Goal: Task Accomplishment & Management: Use online tool/utility

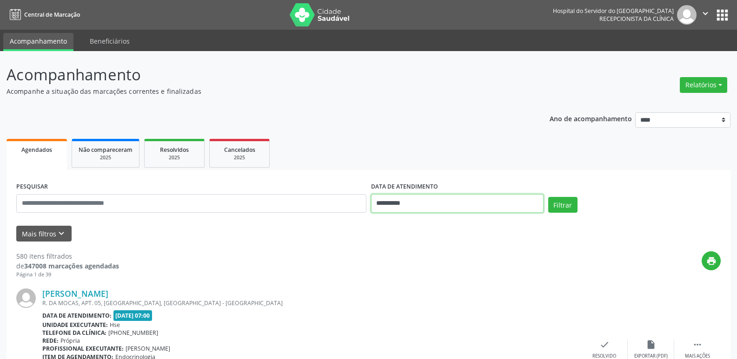
click at [396, 204] on input "**********" at bounding box center [457, 203] width 172 height 19
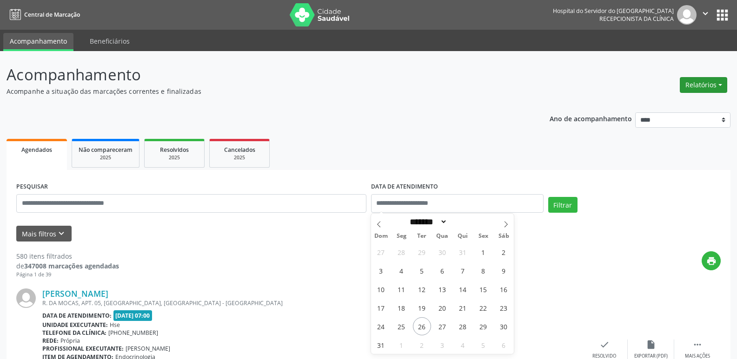
click at [691, 81] on button "Relatórios" at bounding box center [703, 85] width 47 height 16
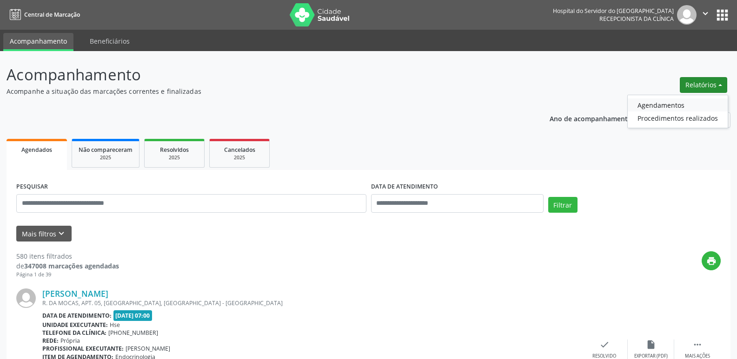
click at [663, 107] on link "Agendamentos" at bounding box center [677, 105] width 100 height 13
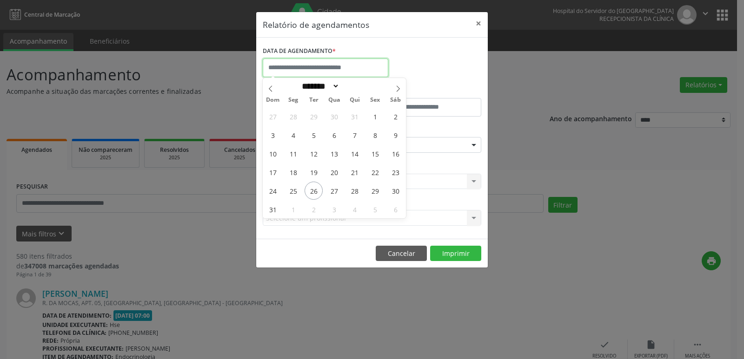
click at [330, 67] on input "text" at bounding box center [325, 68] width 125 height 19
click at [316, 187] on span "26" at bounding box center [313, 191] width 18 height 18
type input "**********"
click at [314, 187] on span "26" at bounding box center [313, 191] width 18 height 18
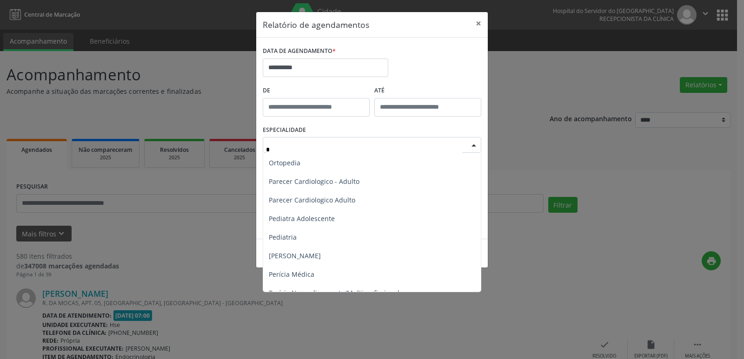
scroll to position [465, 0]
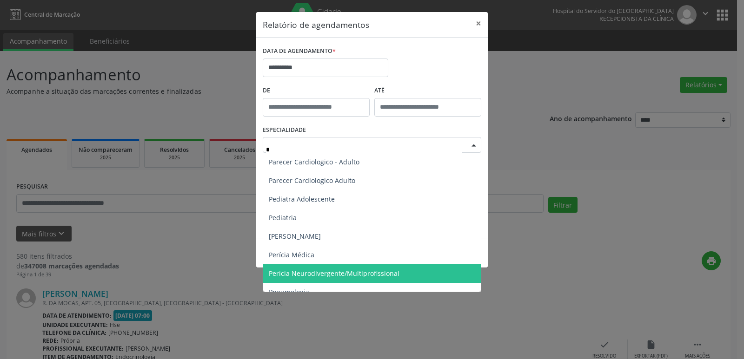
click at [329, 276] on span "Perícia Neurodivergente/Multiprofissional" at bounding box center [334, 273] width 131 height 9
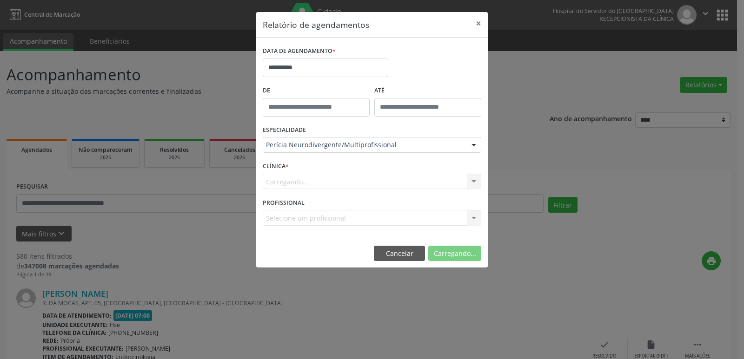
click at [283, 182] on div "Carregando... Nenhum resultado encontrado para: " " Não há nenhuma opção para s…" at bounding box center [372, 182] width 218 height 16
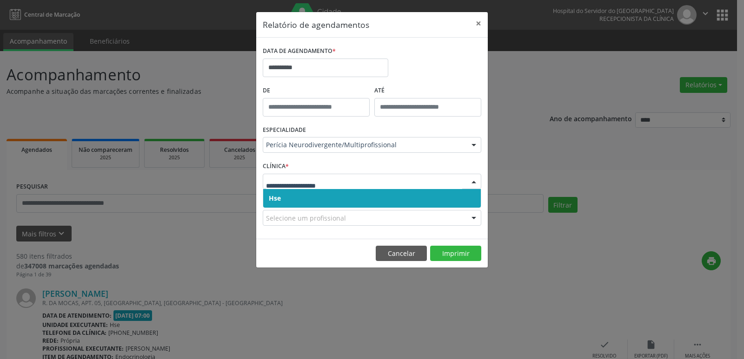
click at [277, 200] on span "Hse" at bounding box center [275, 198] width 12 height 9
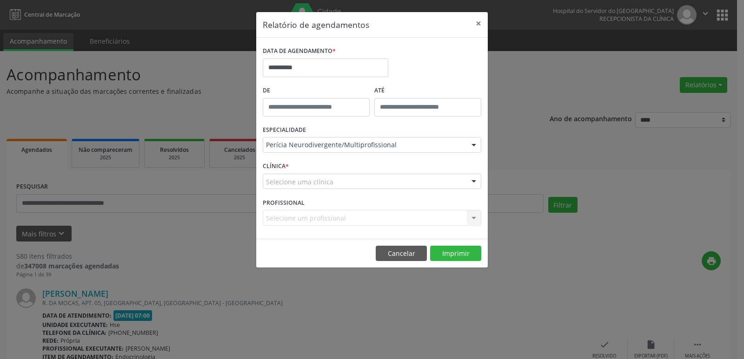
click at [274, 169] on label "CLÍNICA *" at bounding box center [276, 166] width 26 height 14
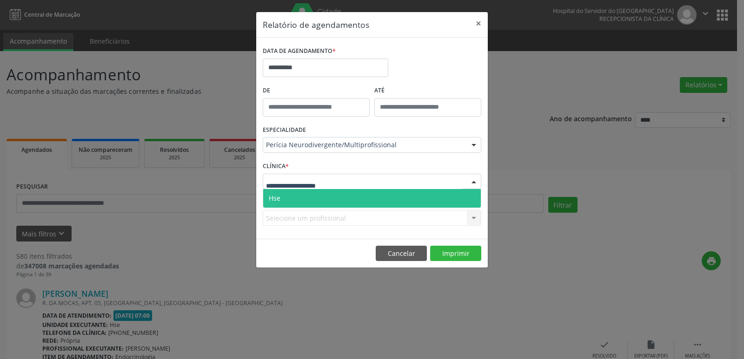
click at [271, 177] on div at bounding box center [372, 182] width 218 height 16
click at [274, 198] on span "Hse" at bounding box center [275, 198] width 12 height 9
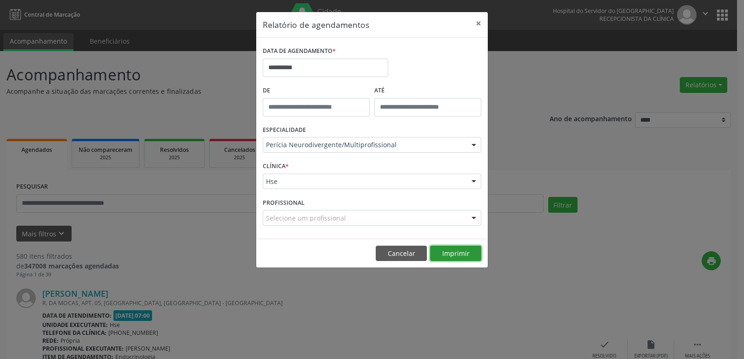
click at [470, 246] on button "Imprimir" at bounding box center [455, 254] width 51 height 16
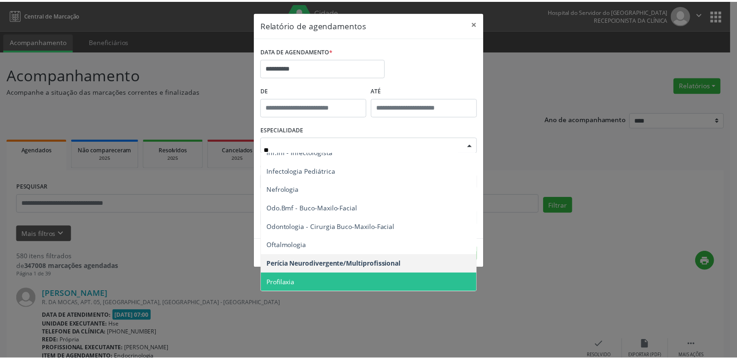
scroll to position [0, 0]
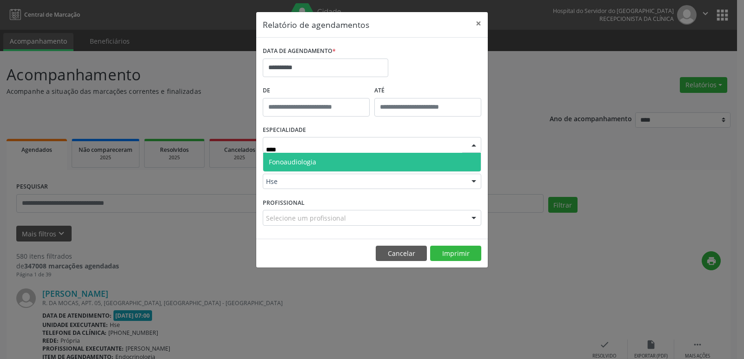
click at [307, 165] on span "Fonoaudiologia" at bounding box center [292, 162] width 47 height 9
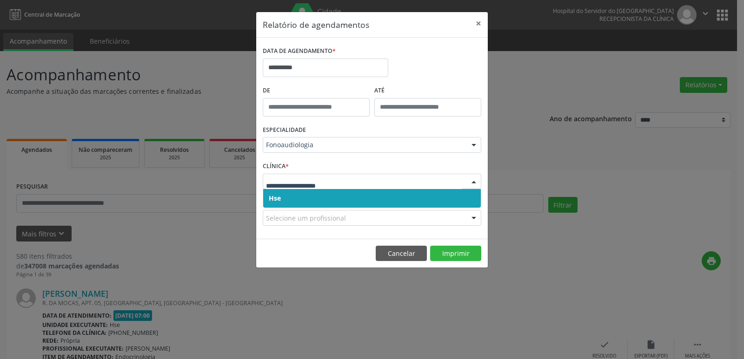
click at [273, 197] on span "Hse" at bounding box center [275, 198] width 12 height 9
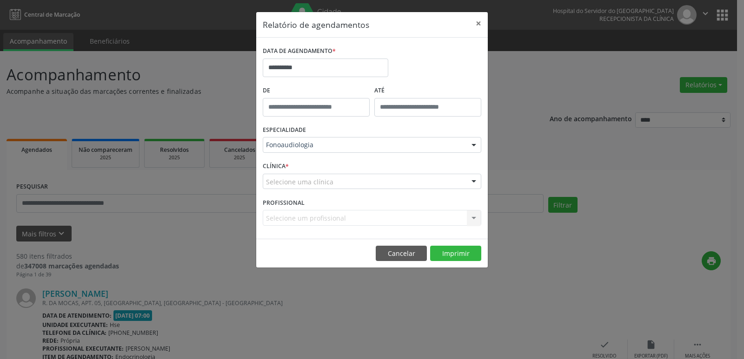
click at [273, 187] on div "Selecione uma clínica" at bounding box center [372, 182] width 218 height 16
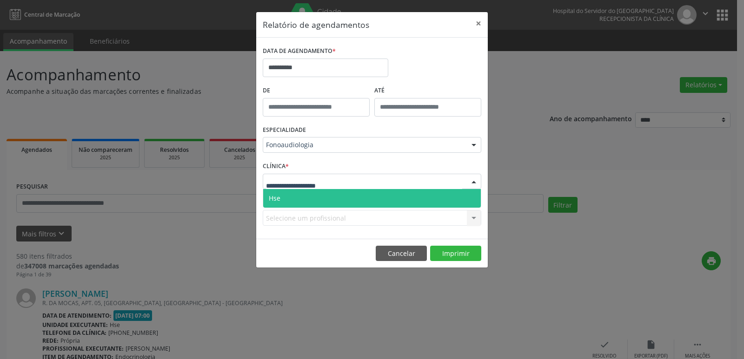
click at [272, 193] on span "Hse" at bounding box center [372, 198] width 218 height 19
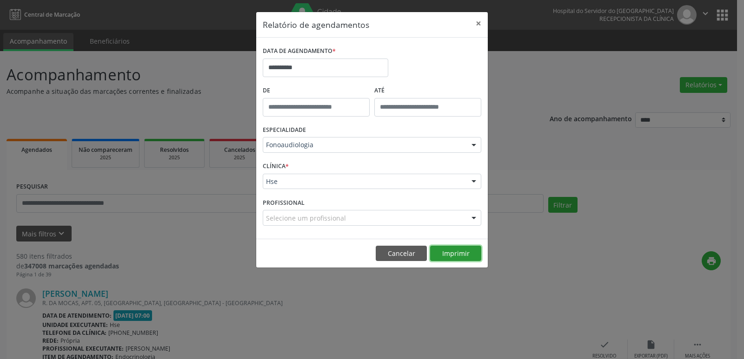
click at [451, 254] on button "Imprimir" at bounding box center [455, 254] width 51 height 16
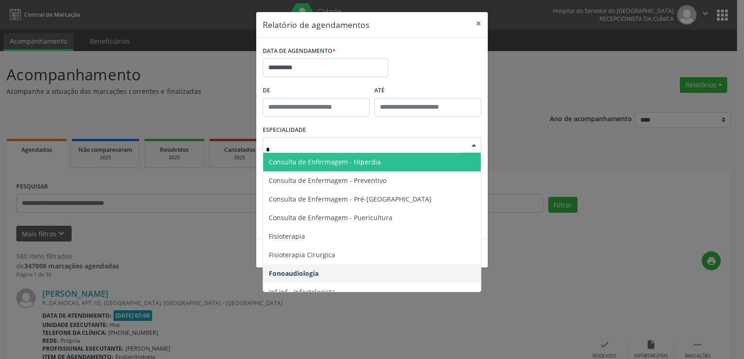
type input "**"
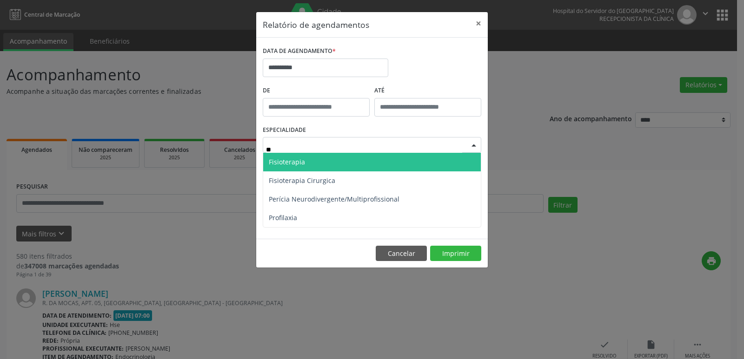
click at [282, 164] on span "Fisioterapia" at bounding box center [287, 162] width 36 height 9
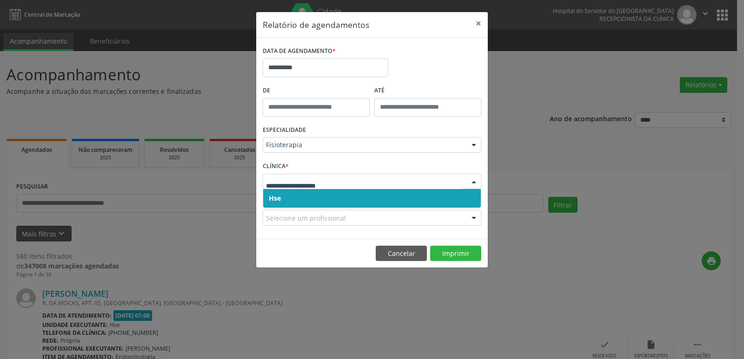
click at [274, 200] on span "Hse" at bounding box center [275, 198] width 12 height 9
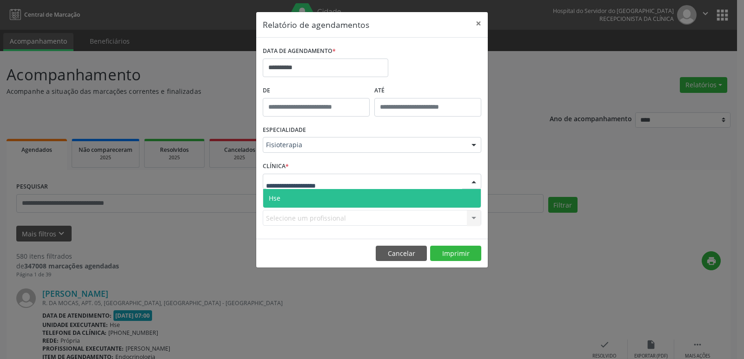
click at [271, 197] on span "Hse" at bounding box center [275, 198] width 12 height 9
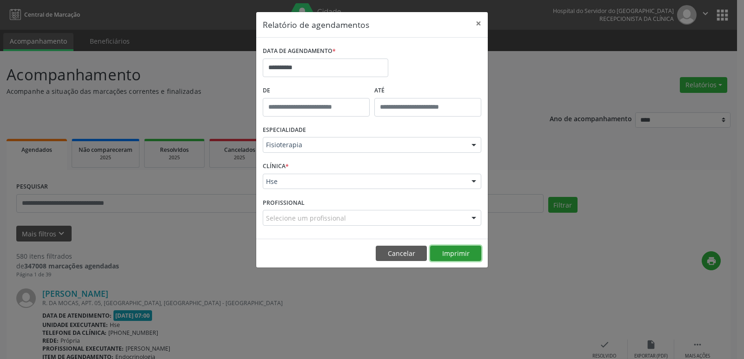
click at [462, 249] on button "Imprimir" at bounding box center [455, 254] width 51 height 16
click at [475, 24] on button "×" at bounding box center [478, 23] width 19 height 23
